Goal: Task Accomplishment & Management: Use online tool/utility

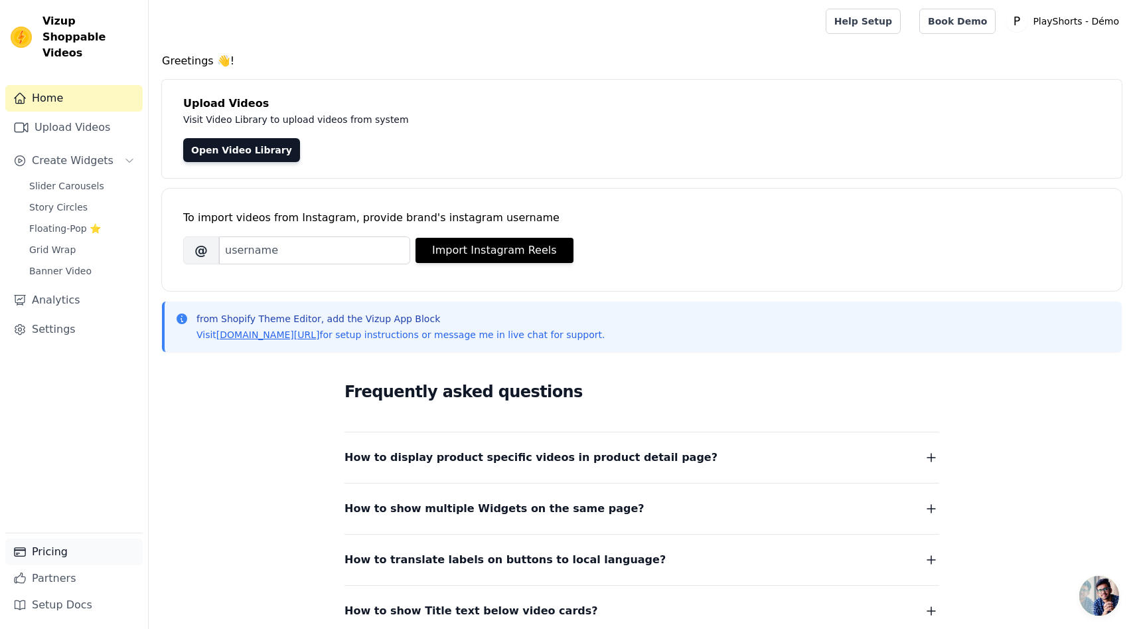
click at [43, 552] on link "Pricing" at bounding box center [73, 551] width 137 height 27
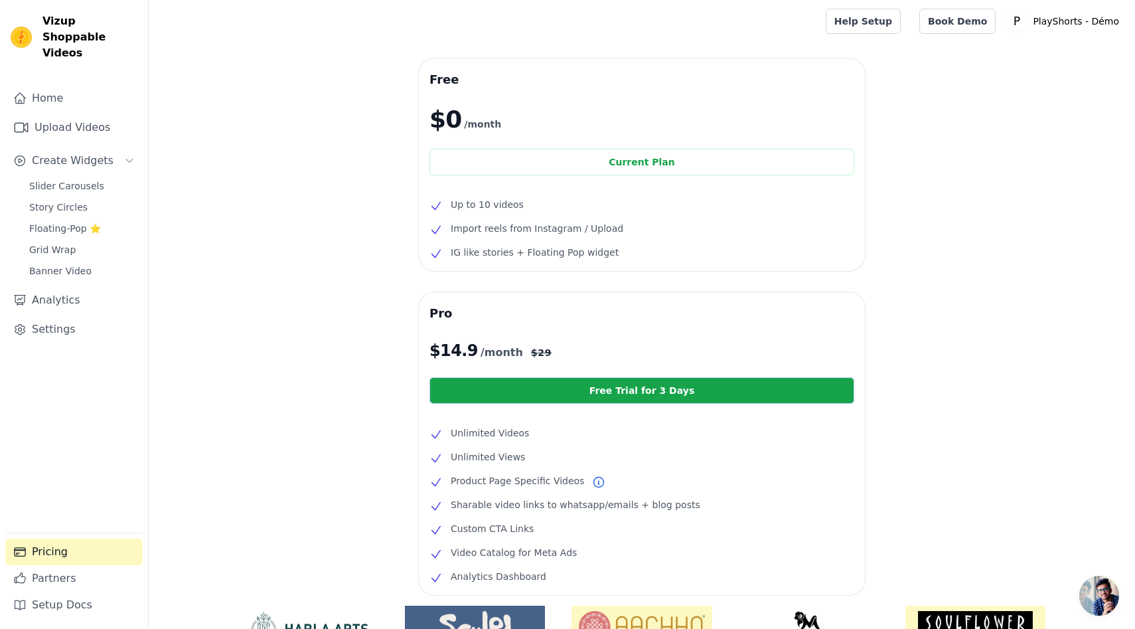
click at [1091, 590] on span "Open chat" at bounding box center [1100, 596] width 40 height 40
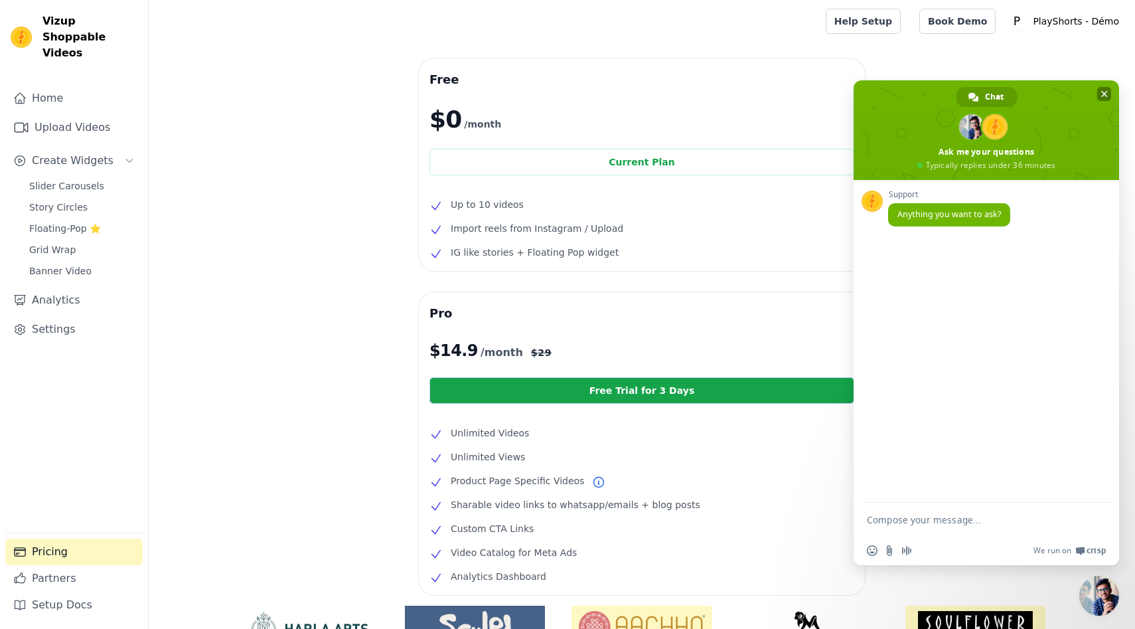
click at [1103, 96] on span "Close chat" at bounding box center [1104, 94] width 7 height 9
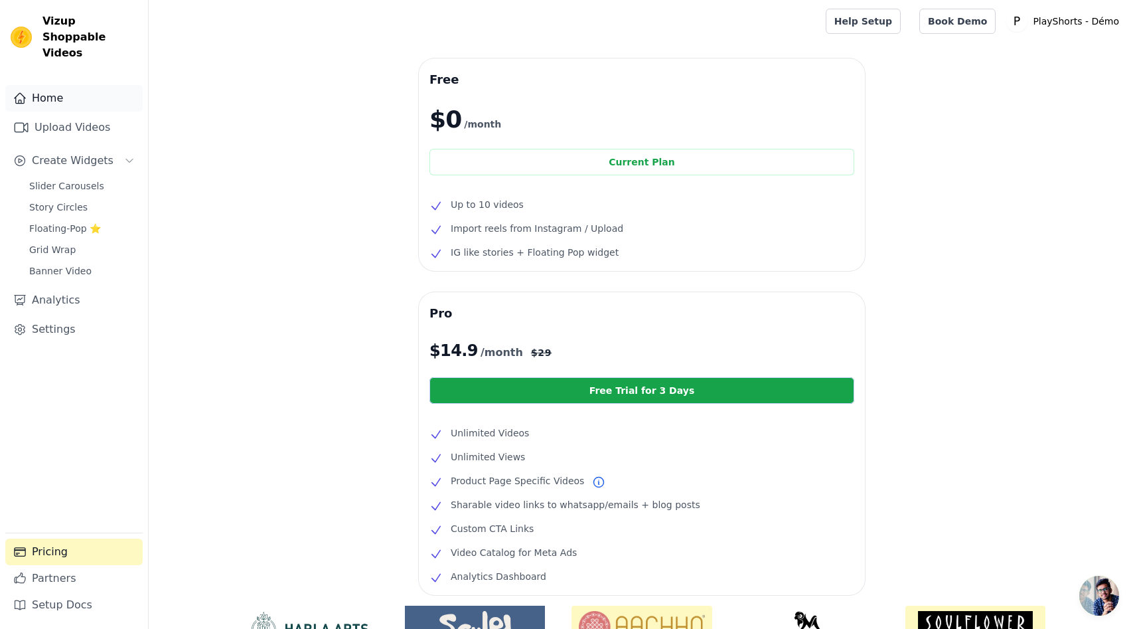
click at [50, 87] on link "Home" at bounding box center [73, 98] width 137 height 27
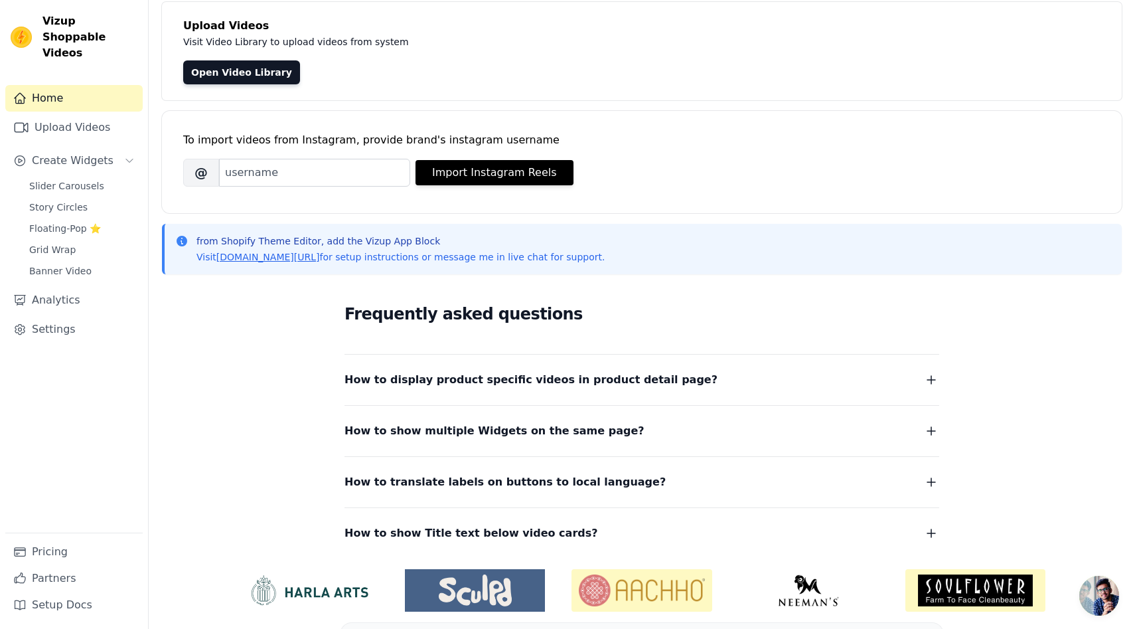
scroll to position [116, 0]
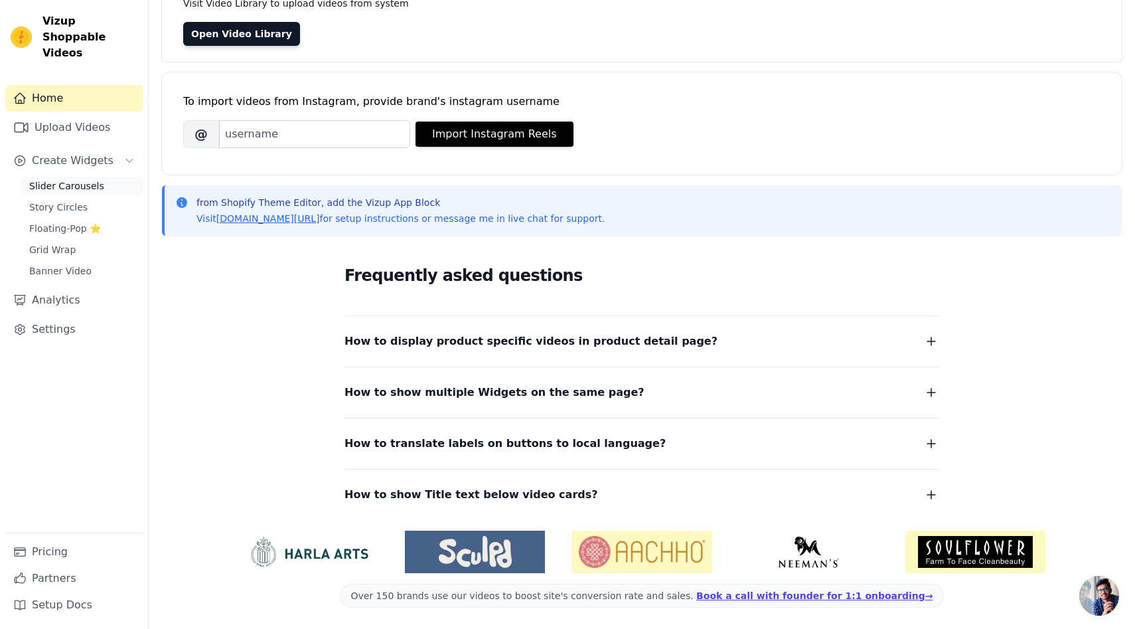
click at [82, 177] on link "Slider Carousels" at bounding box center [81, 186] width 121 height 19
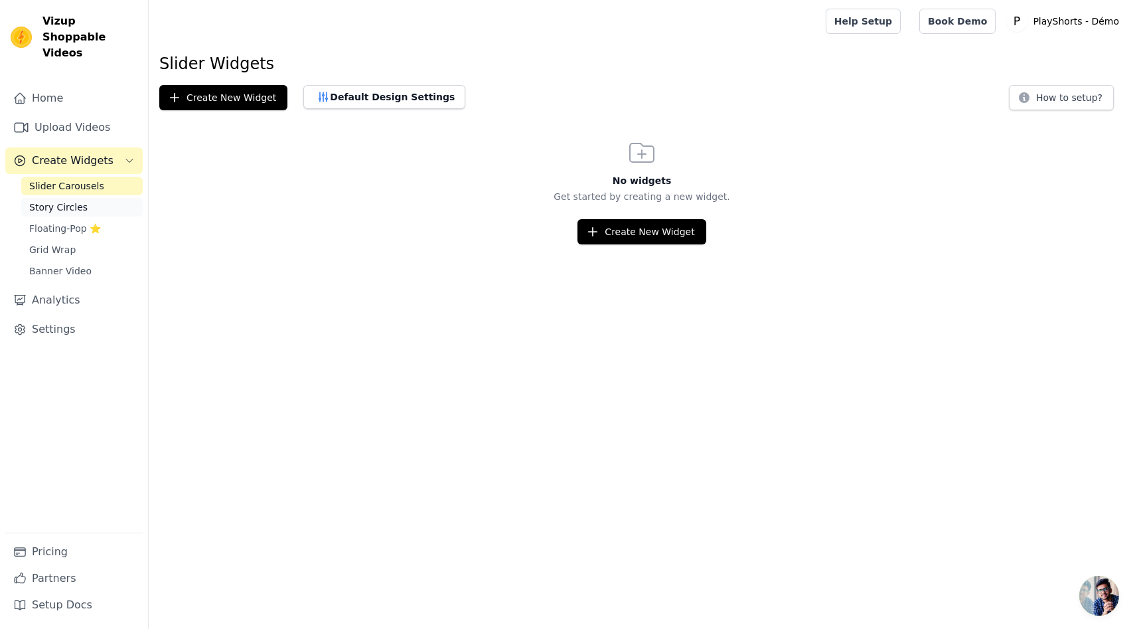
click at [37, 200] on span "Story Circles" at bounding box center [58, 206] width 58 height 13
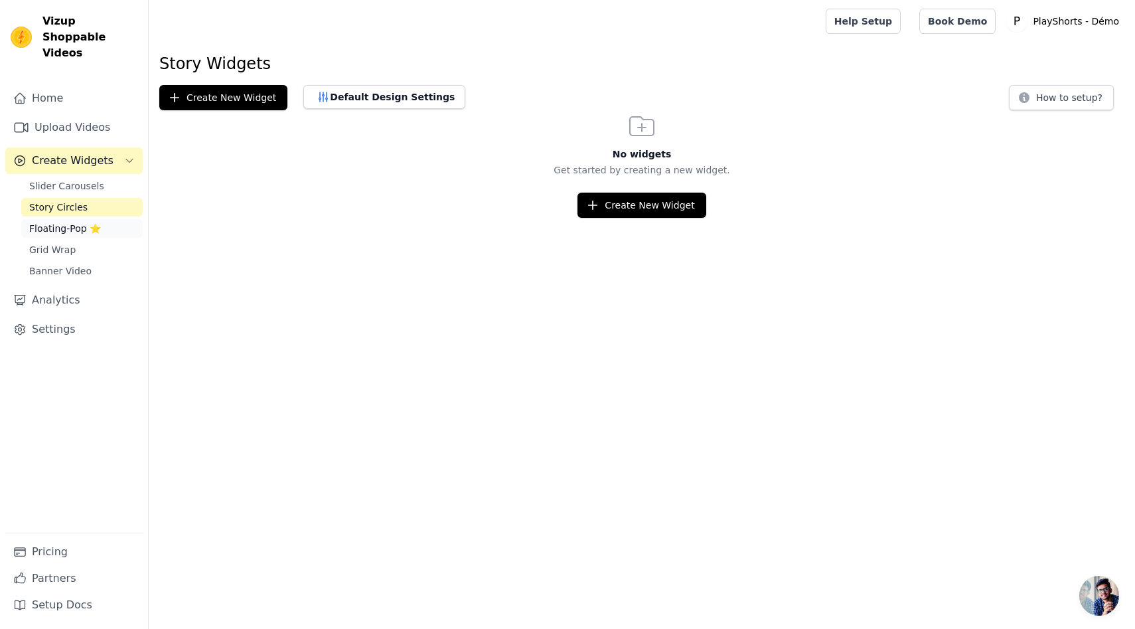
click at [44, 222] on span "Floating-Pop ⭐" at bounding box center [65, 228] width 72 height 13
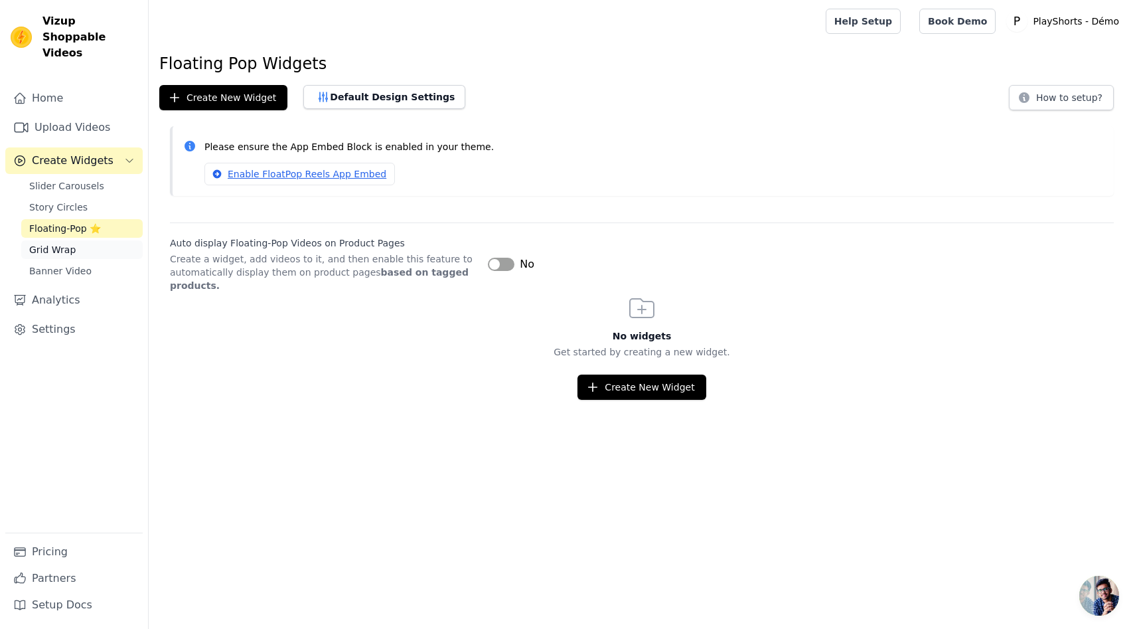
click at [66, 243] on span "Grid Wrap" at bounding box center [52, 249] width 46 height 13
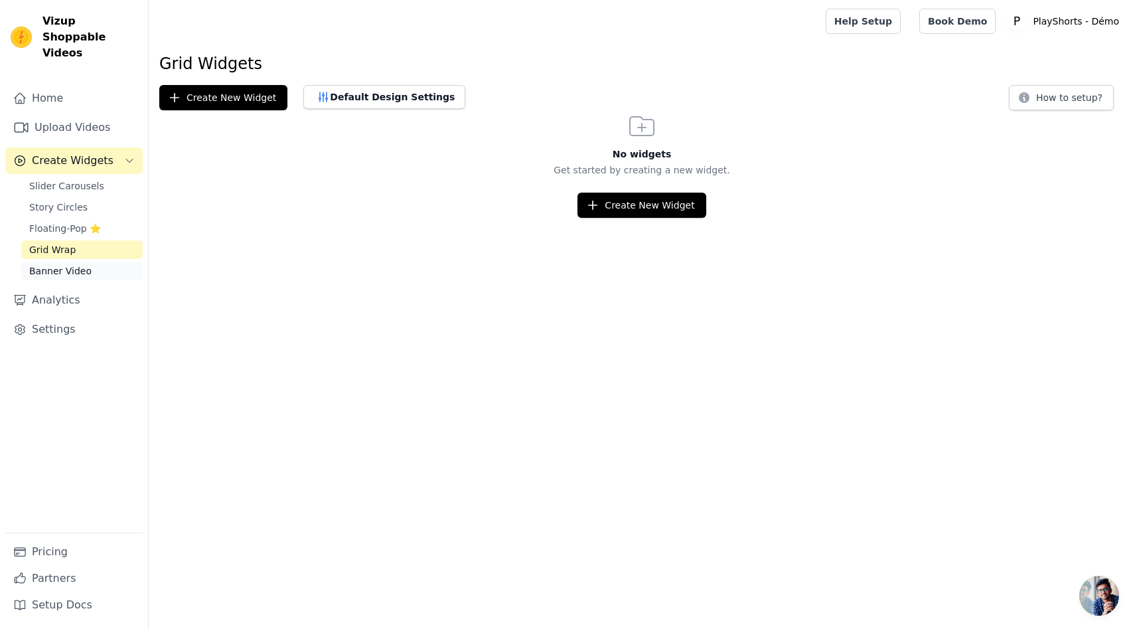
click at [64, 264] on span "Banner Video" at bounding box center [60, 270] width 62 height 13
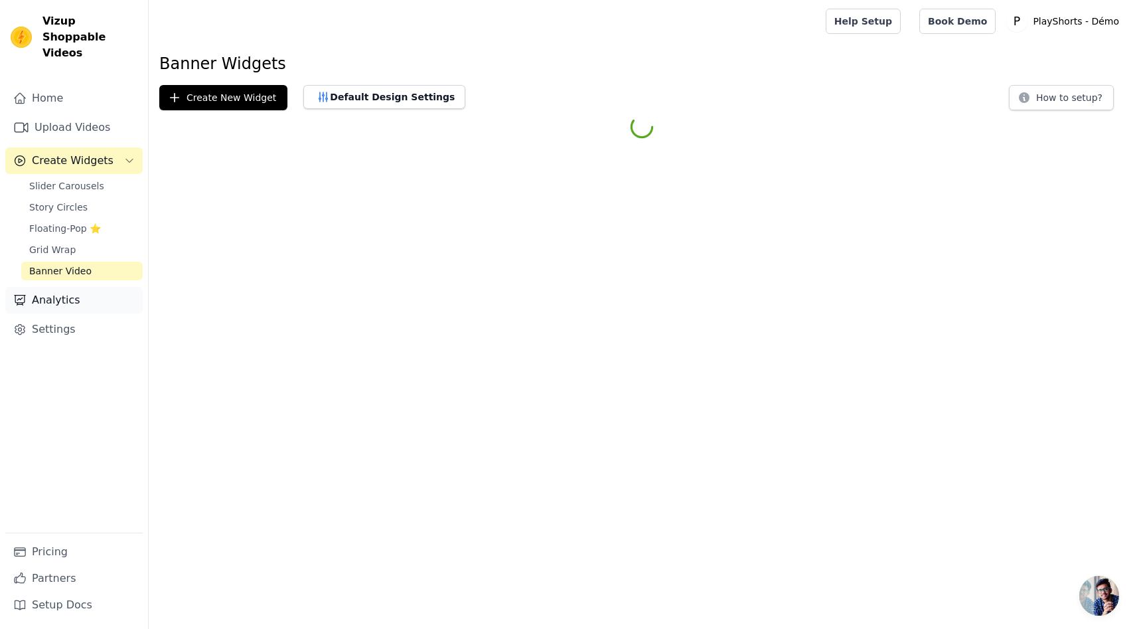
click at [61, 289] on link "Analytics" at bounding box center [73, 300] width 137 height 27
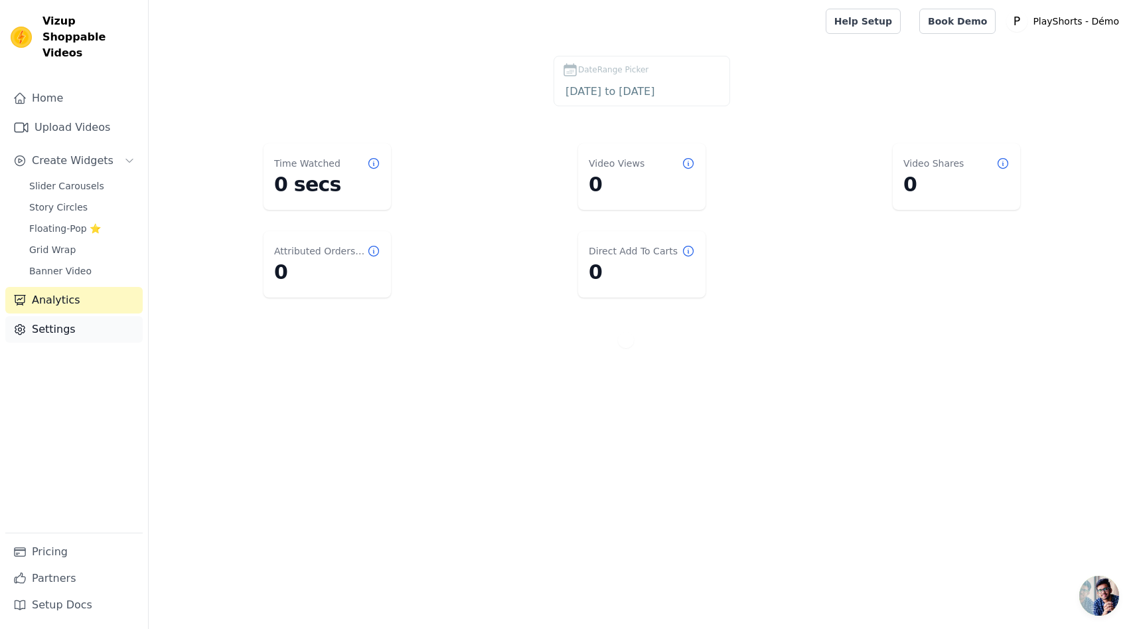
click at [61, 317] on link "Settings" at bounding box center [73, 329] width 137 height 27
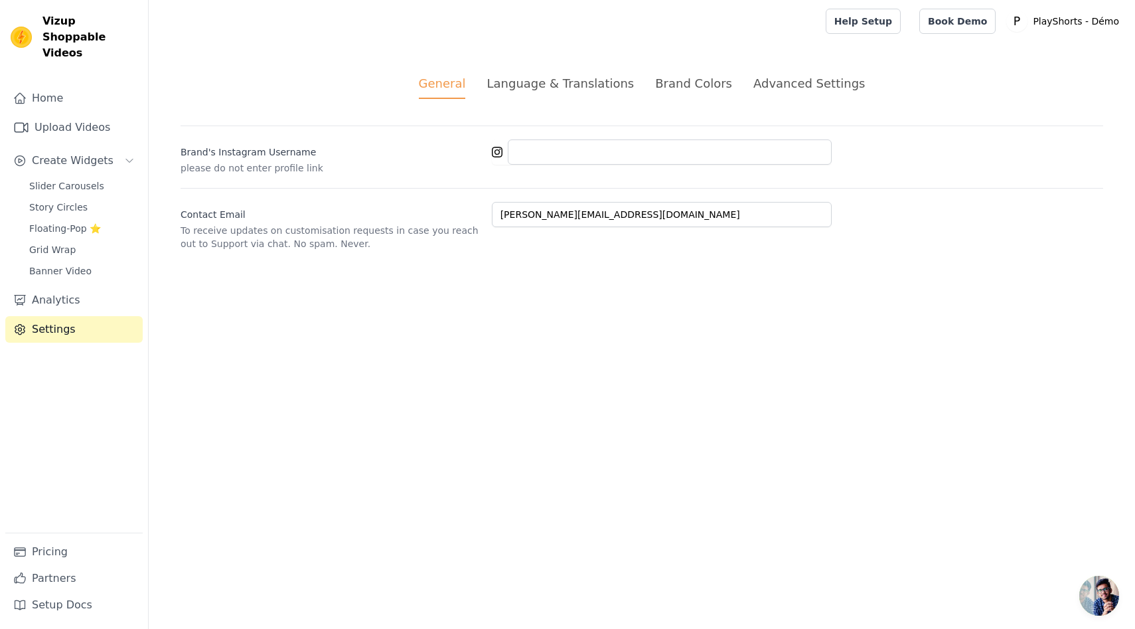
click at [548, 86] on div "Language & Translations" at bounding box center [560, 83] width 147 height 18
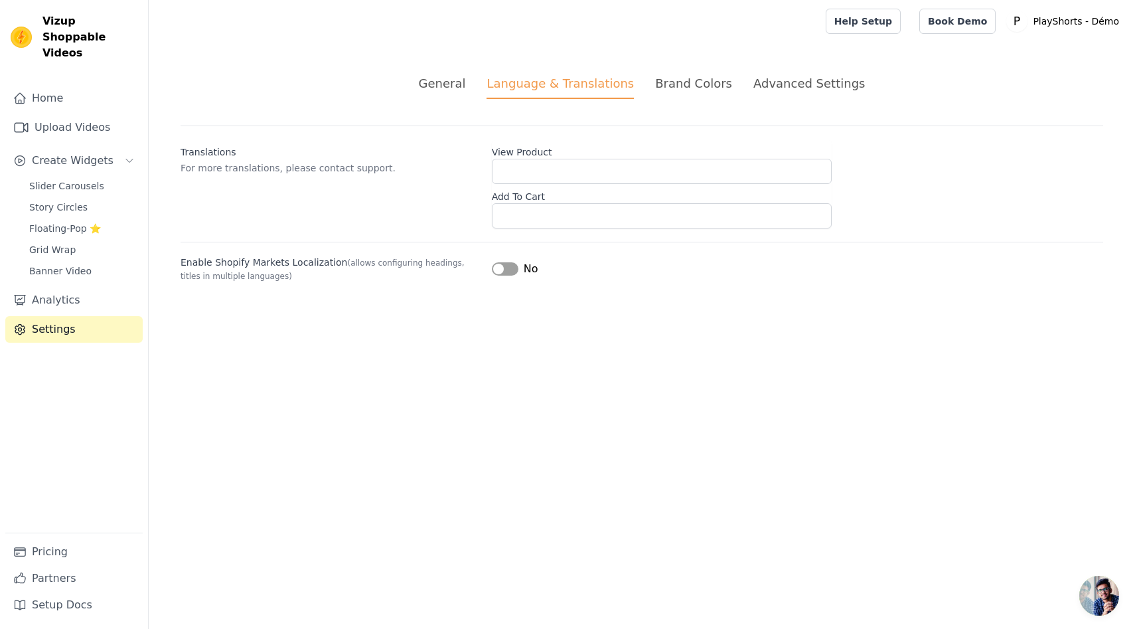
click at [687, 66] on div "General Language & Translations Brand Colors Advanced Settings unsaved changes …" at bounding box center [642, 178] width 987 height 272
click at [686, 78] on div "Brand Colors" at bounding box center [693, 83] width 77 height 18
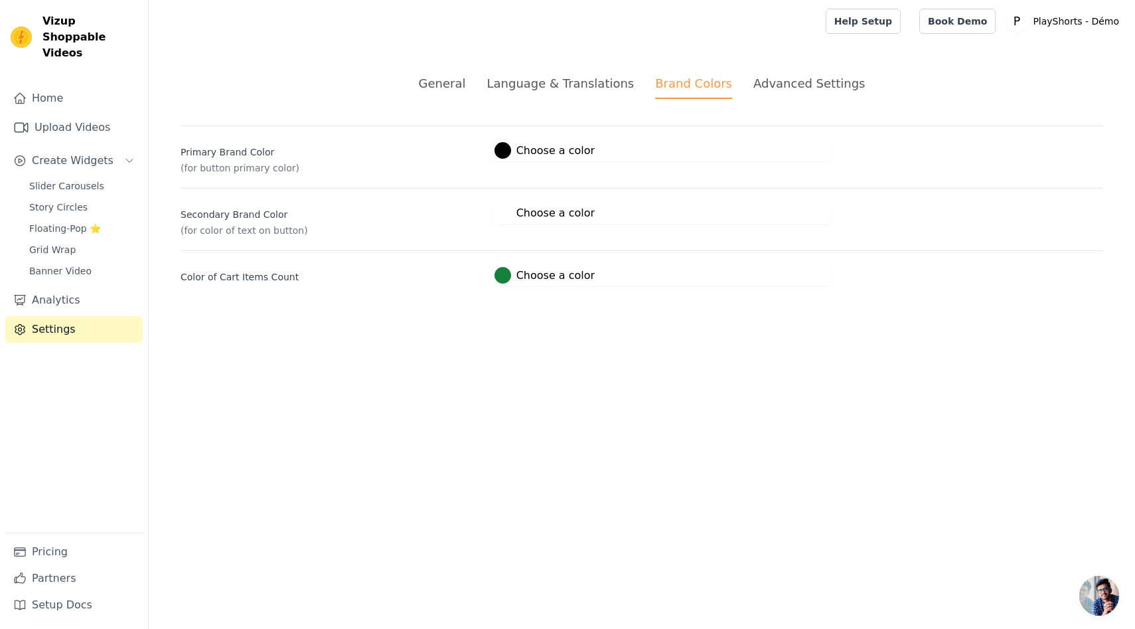
click at [791, 78] on div "Advanced Settings" at bounding box center [810, 83] width 112 height 18
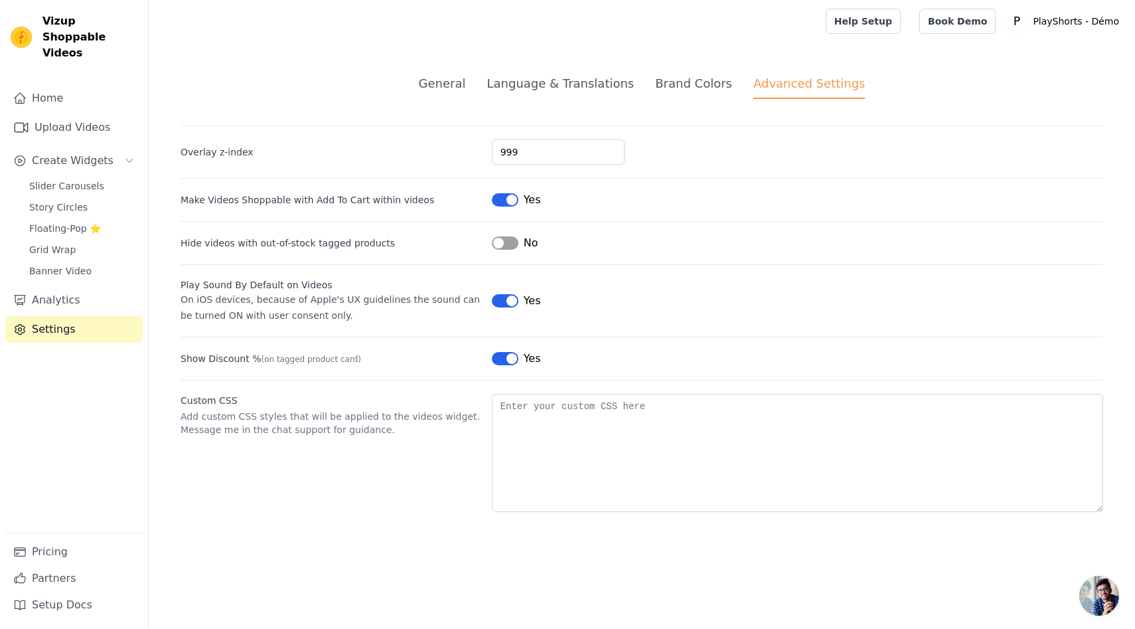
click at [451, 87] on div "General" at bounding box center [442, 83] width 47 height 18
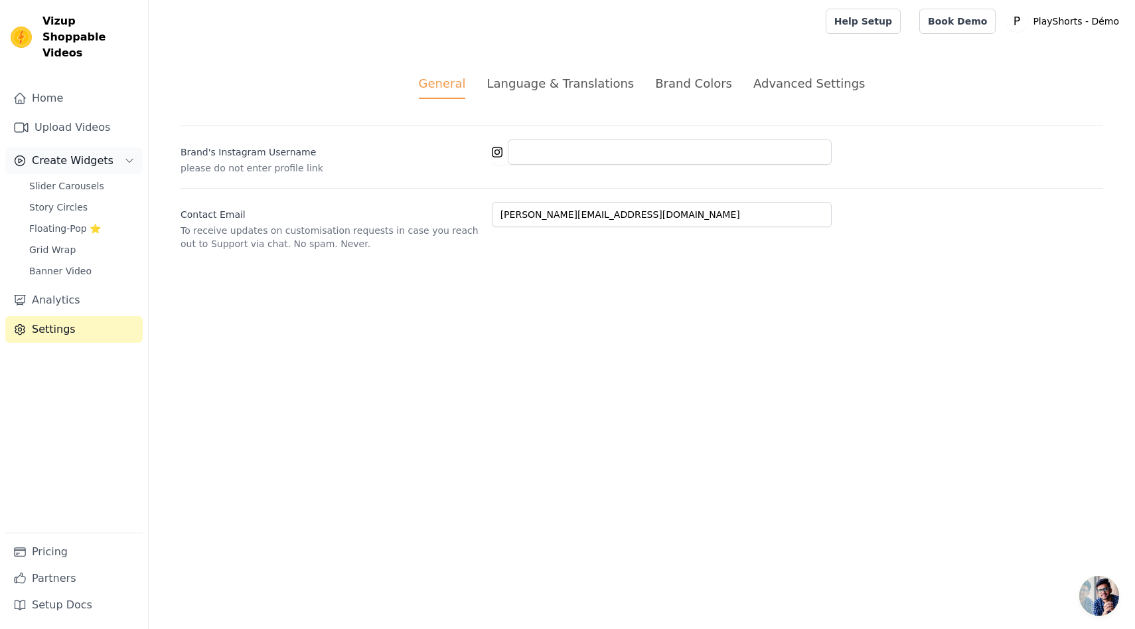
click at [43, 153] on span "Create Widgets" at bounding box center [73, 161] width 82 height 16
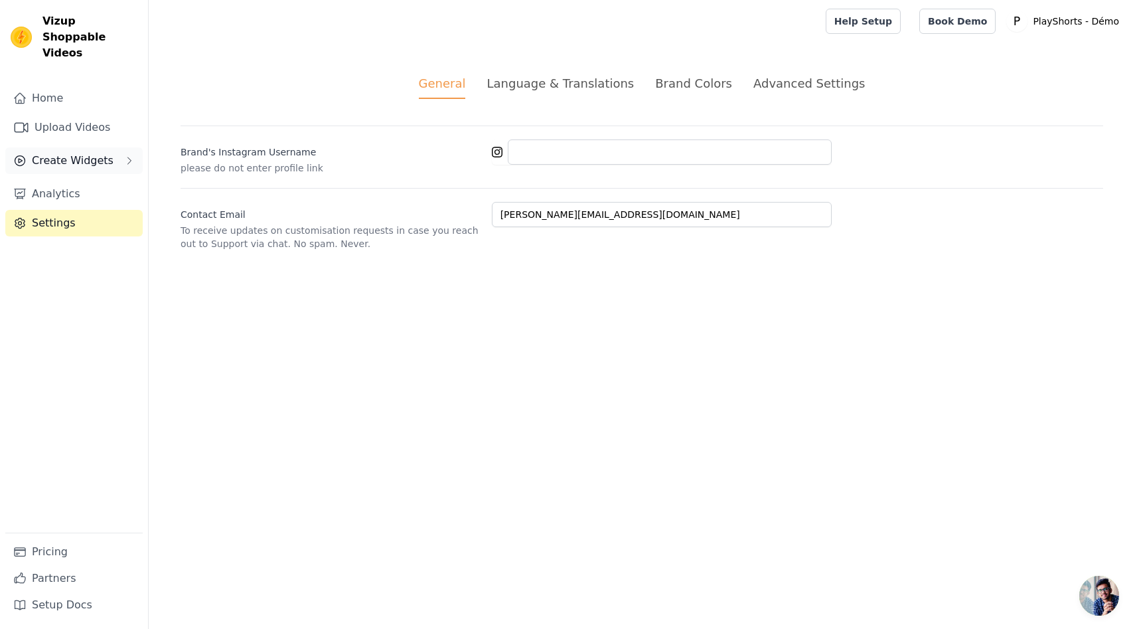
click at [54, 153] on span "Create Widgets" at bounding box center [73, 161] width 82 height 16
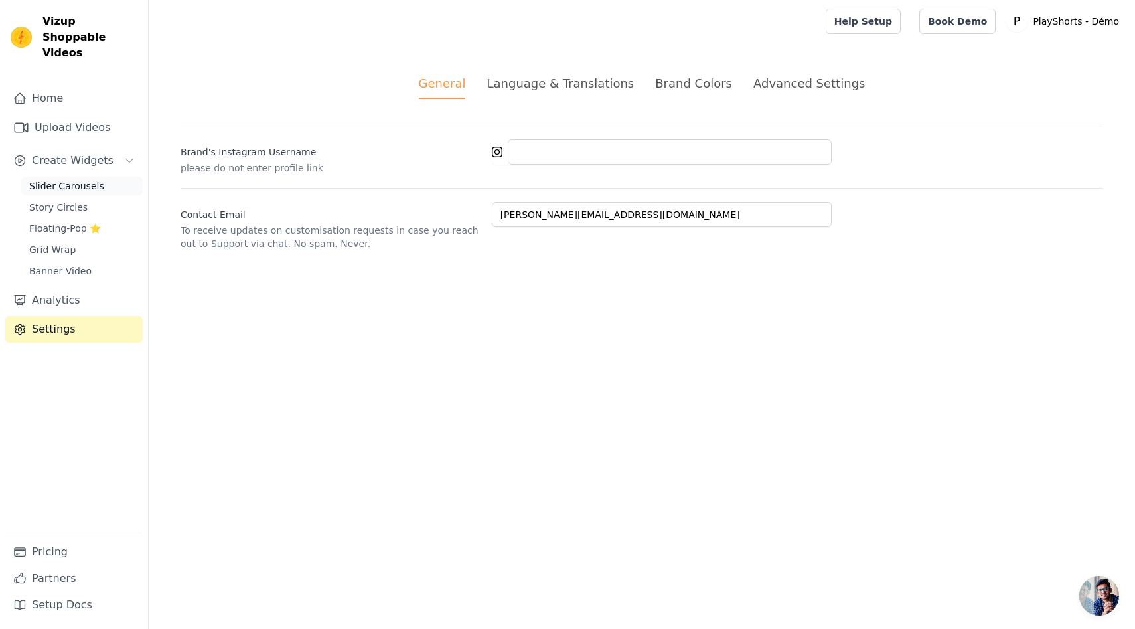
click at [57, 179] on span "Slider Carousels" at bounding box center [66, 185] width 75 height 13
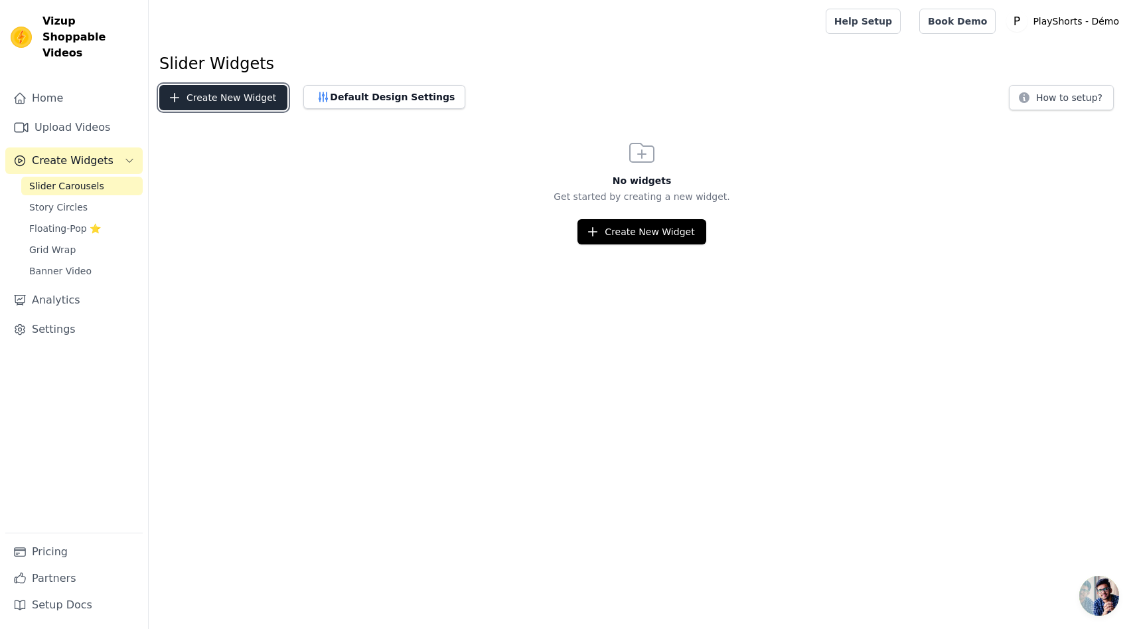
click at [218, 94] on button "Create New Widget" at bounding box center [223, 97] width 128 height 25
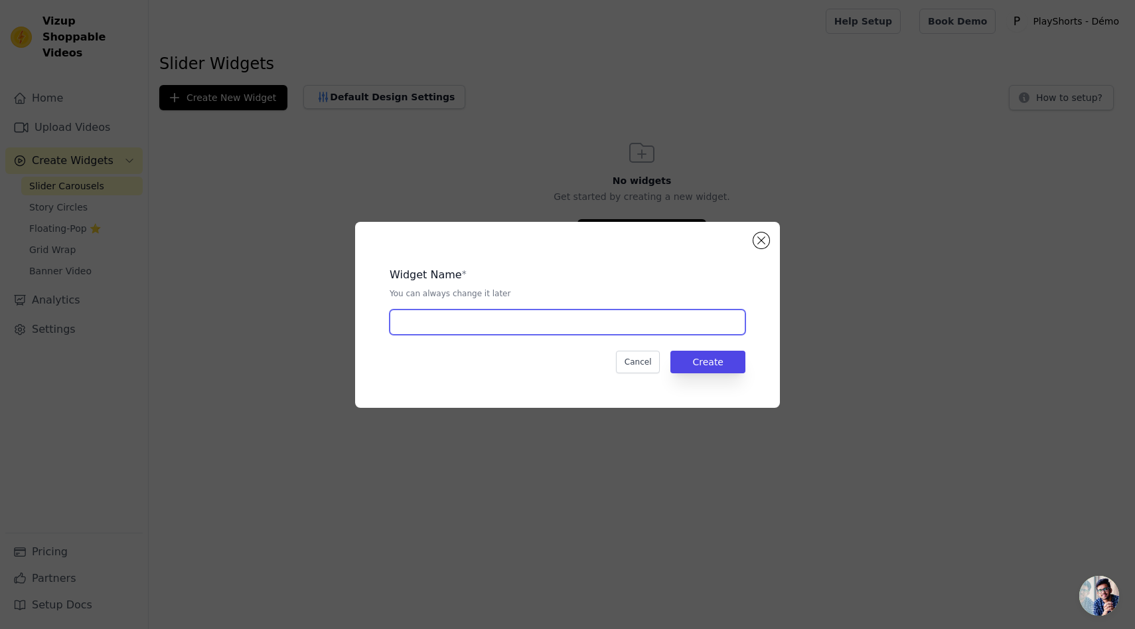
click at [671, 311] on input "text" at bounding box center [568, 321] width 356 height 25
type input "test"
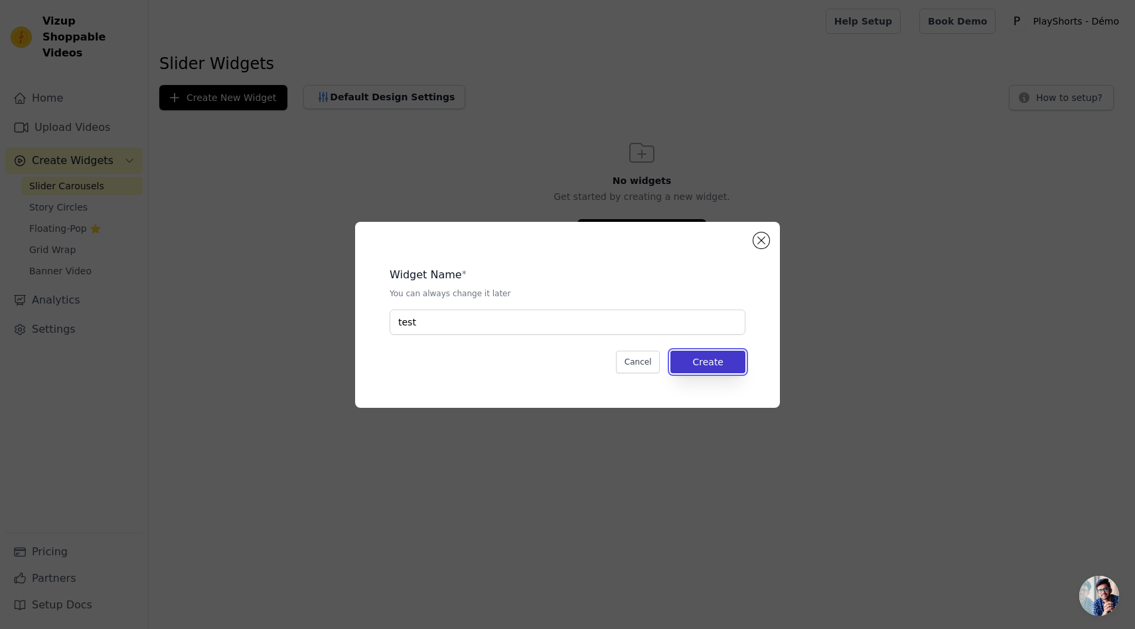
click at [720, 358] on button "Create" at bounding box center [708, 362] width 75 height 23
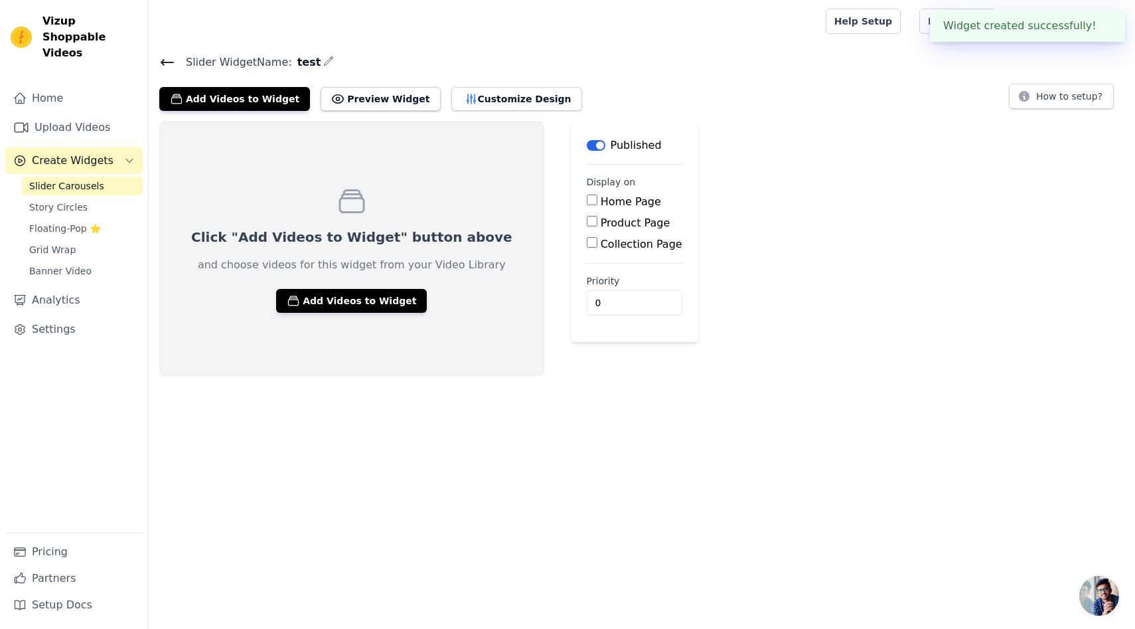
click at [587, 221] on input "Product Page" at bounding box center [592, 221] width 11 height 11
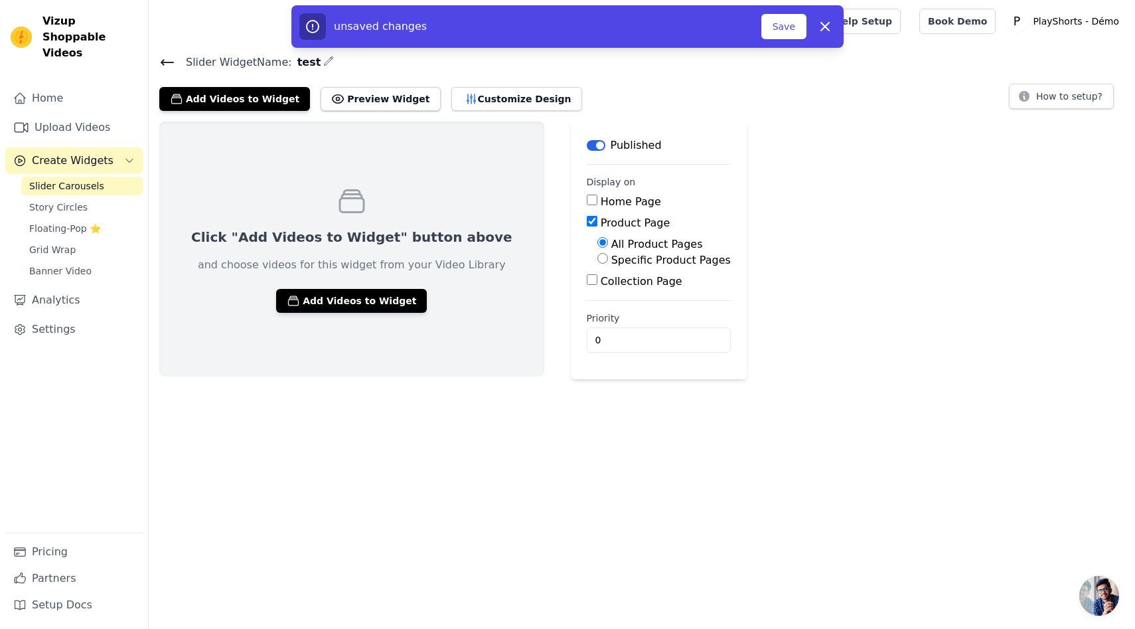
click at [587, 145] on button "Label" at bounding box center [596, 145] width 19 height 11
click at [373, 293] on button "Add Videos to Widget" at bounding box center [351, 301] width 151 height 24
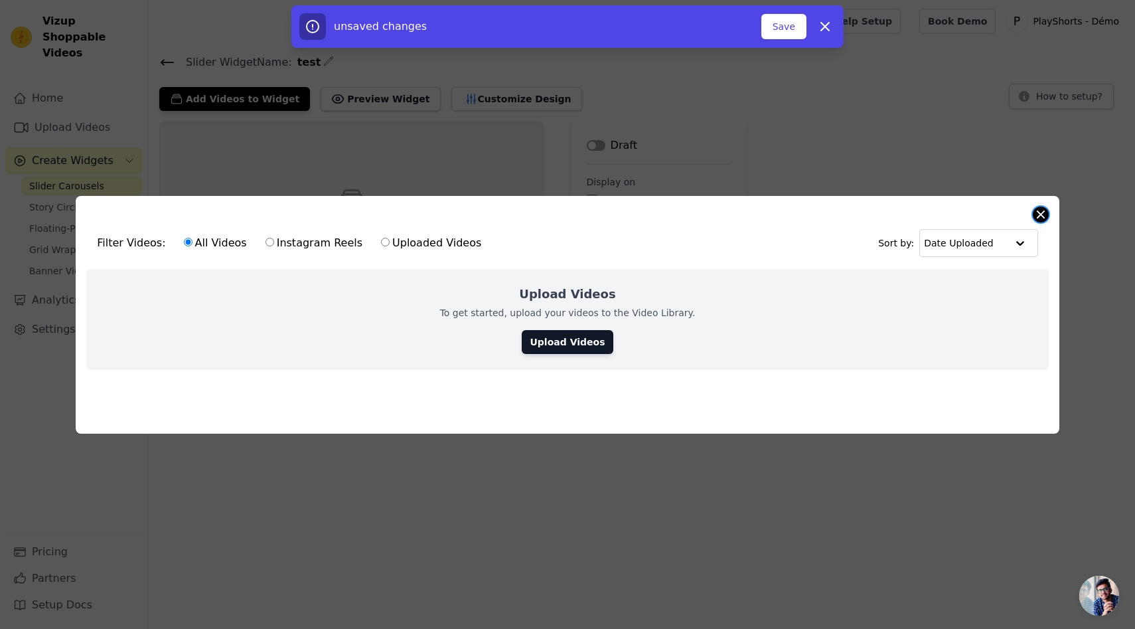
click at [1040, 211] on button "Close modal" at bounding box center [1041, 214] width 16 height 16
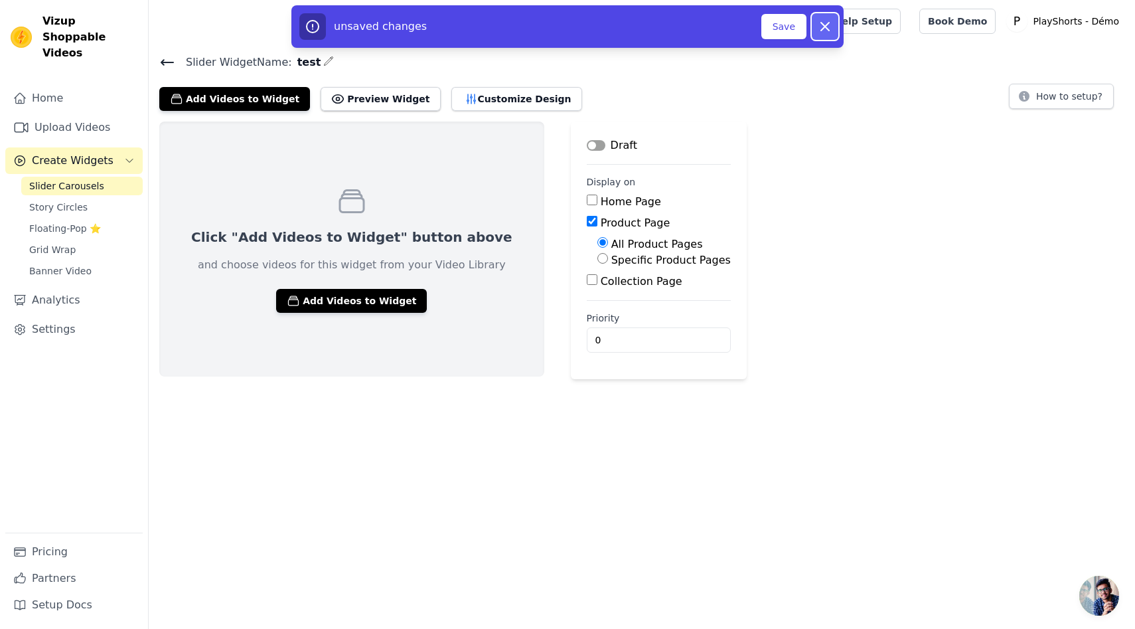
click at [826, 26] on icon "button" at bounding box center [825, 27] width 8 height 8
checkbox input "false"
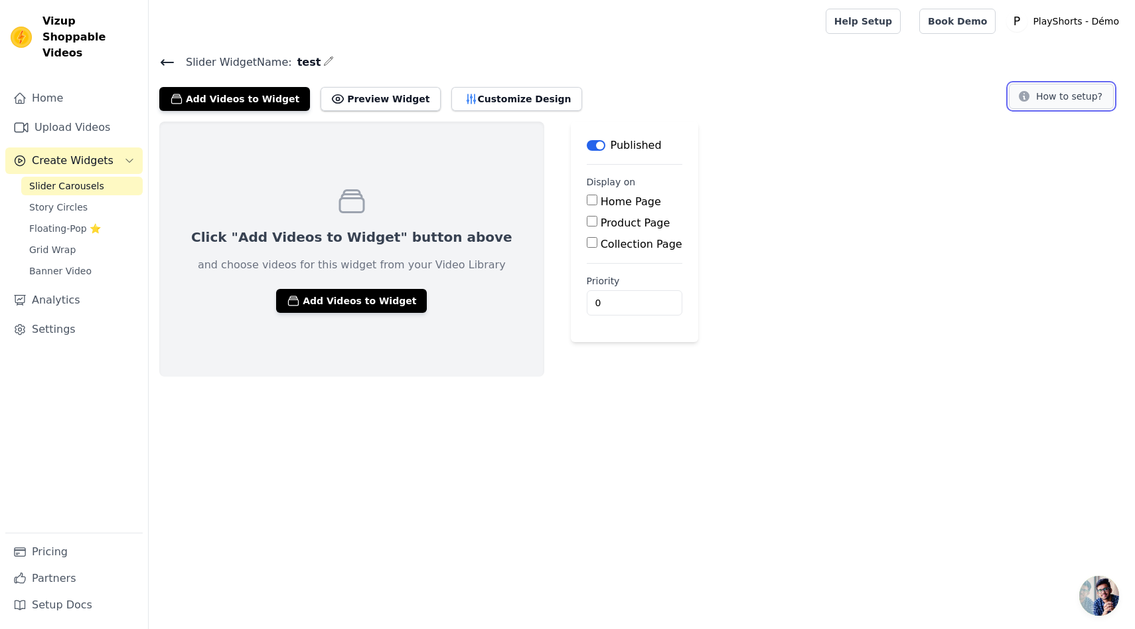
click at [1105, 94] on button "How to setup?" at bounding box center [1061, 96] width 105 height 25
